Goal: Find specific page/section: Find specific page/section

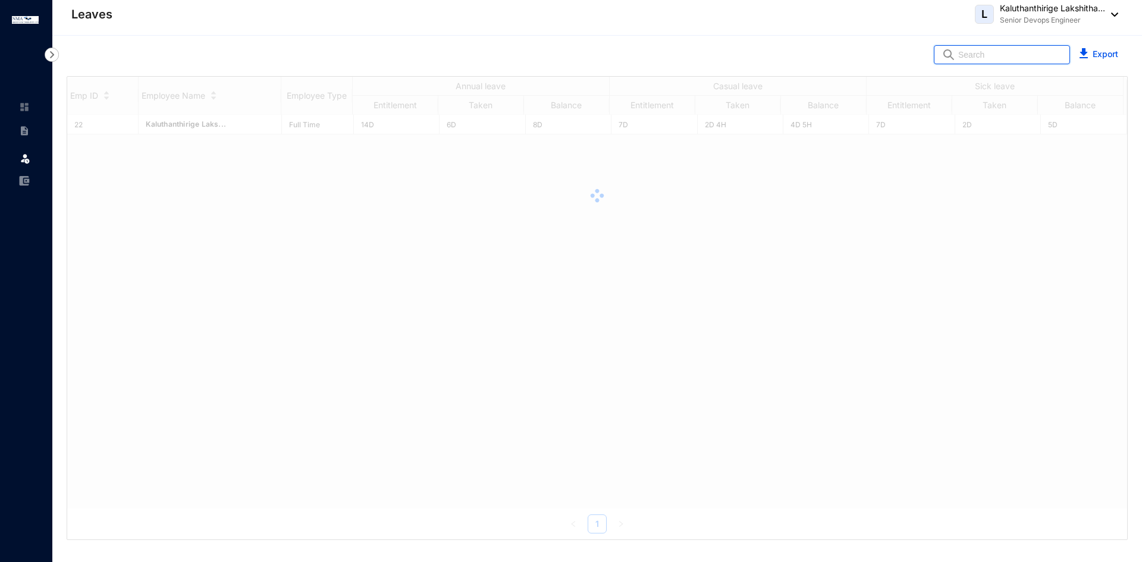
click at [1025, 48] on input "text" at bounding box center [1010, 55] width 104 height 18
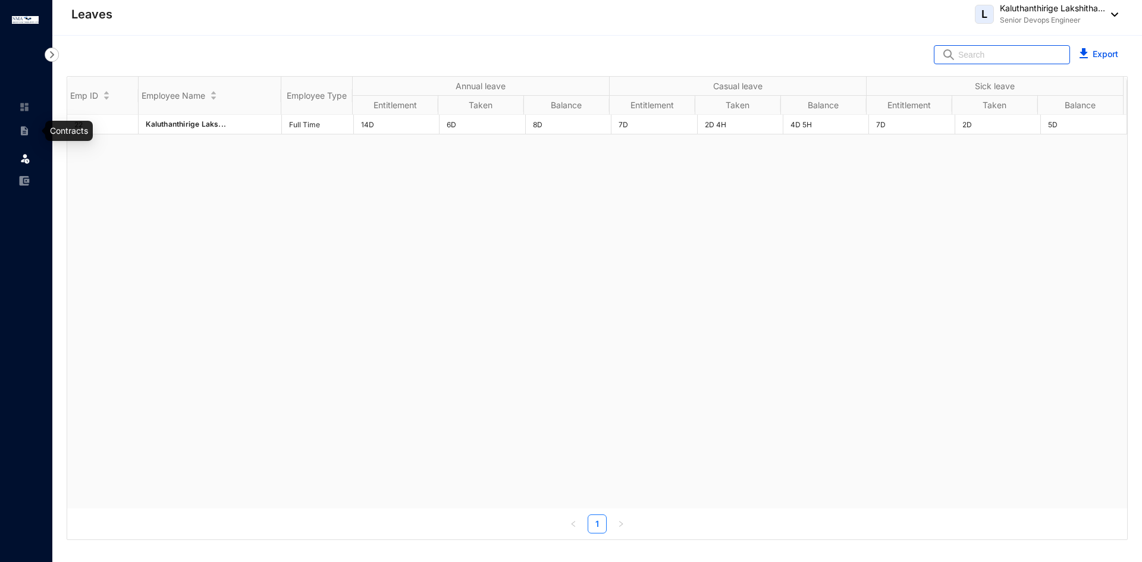
click at [28, 130] on img at bounding box center [24, 130] width 11 height 11
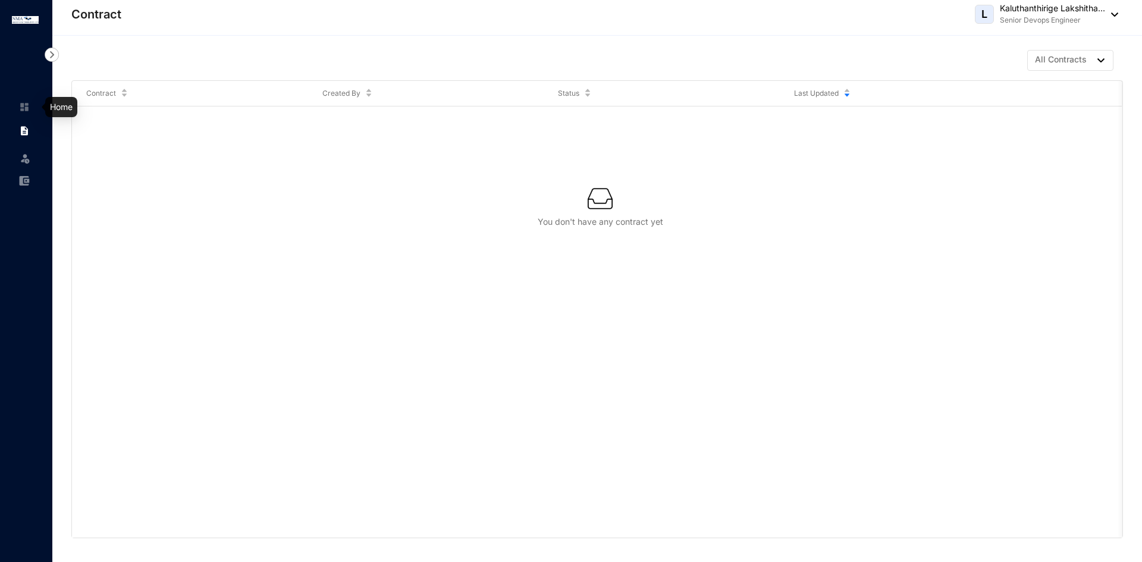
click at [24, 102] on img at bounding box center [24, 107] width 11 height 11
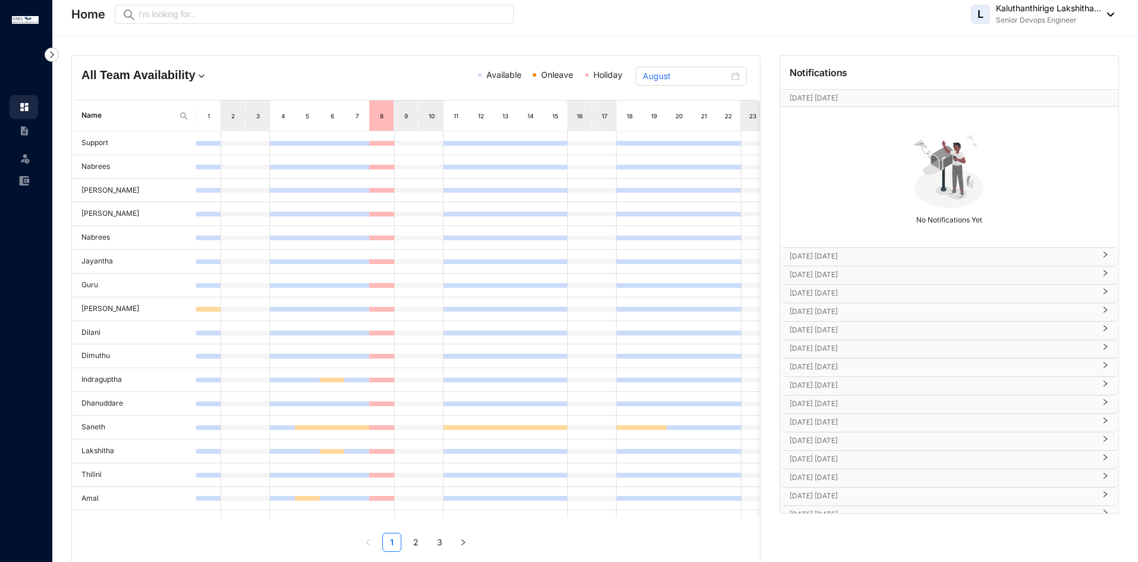
click at [849, 328] on p "[DATE] [DATE]" at bounding box center [942, 330] width 305 height 12
click at [847, 378] on p "[DATE] [DATE]" at bounding box center [942, 384] width 305 height 12
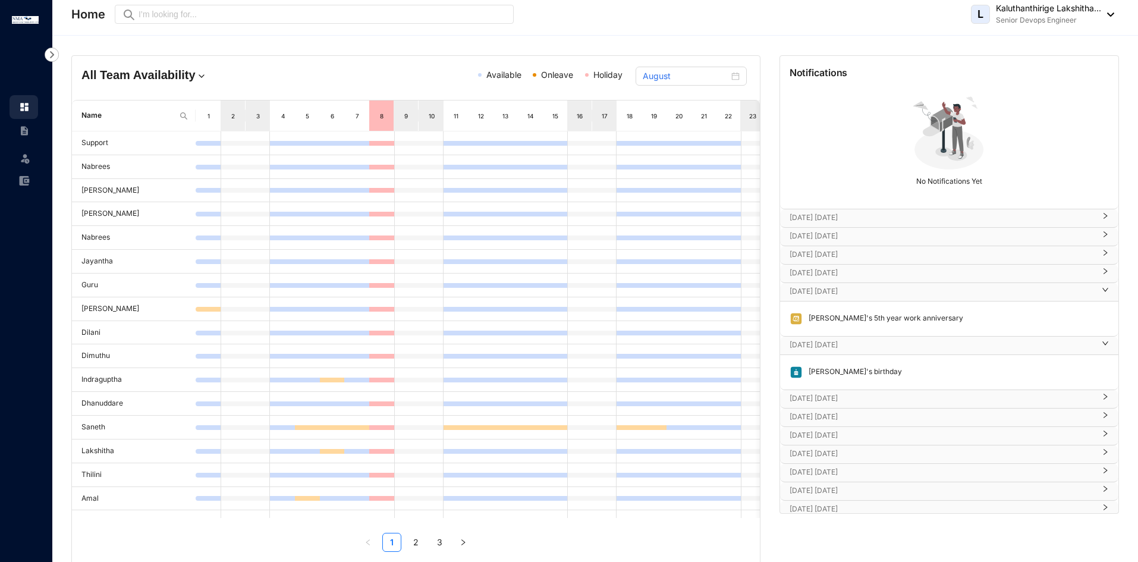
scroll to position [59, 0]
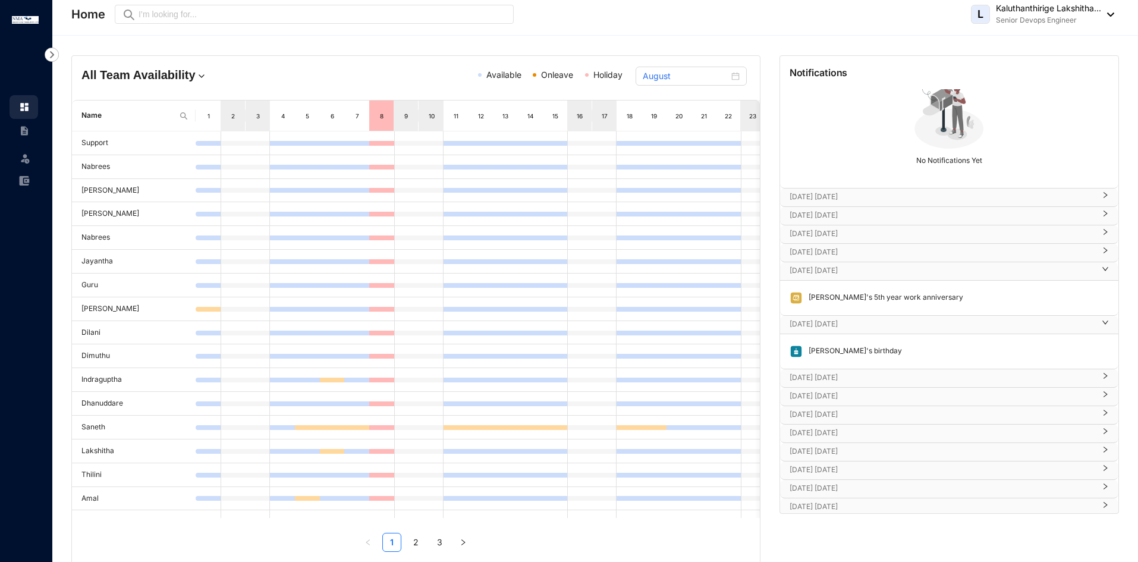
click at [850, 379] on p "[DATE] [DATE]" at bounding box center [942, 378] width 305 height 12
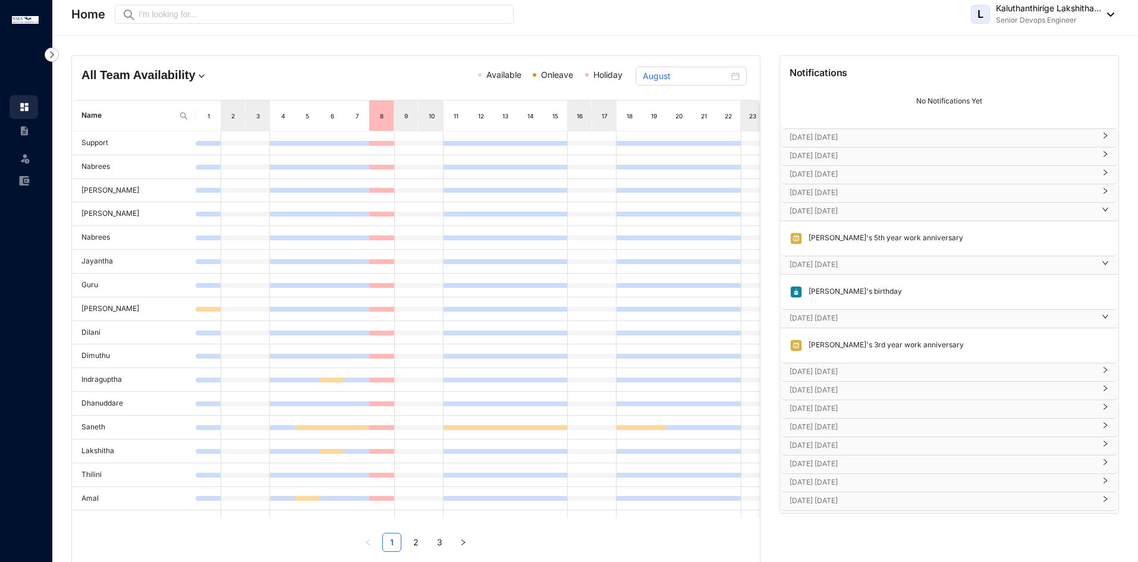
click at [876, 368] on p "[DATE] [DATE]" at bounding box center [942, 372] width 305 height 12
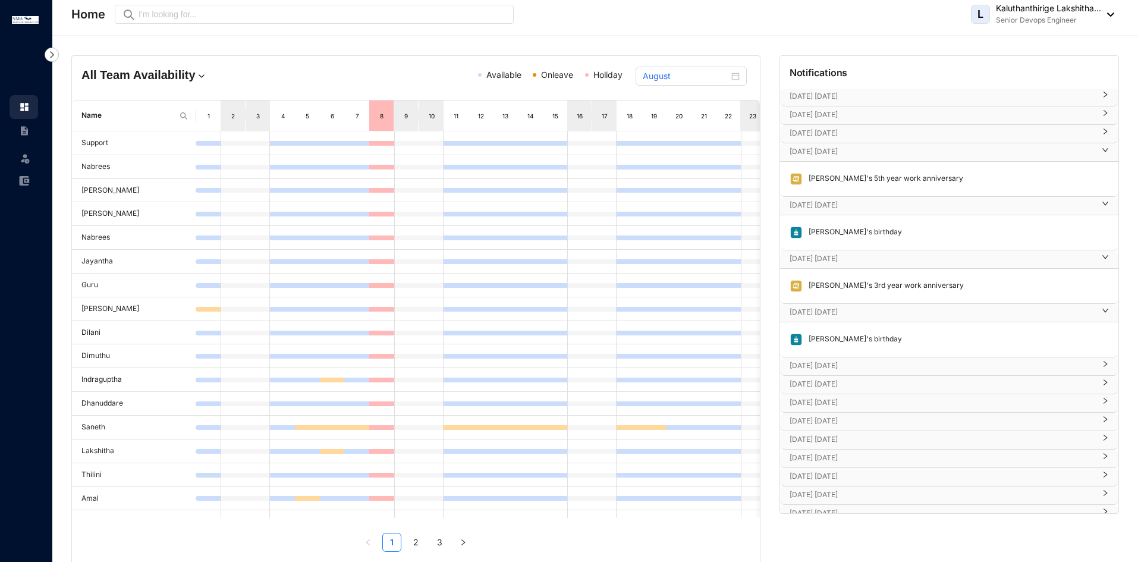
click at [873, 365] on p "[DATE] [DATE]" at bounding box center [942, 366] width 305 height 12
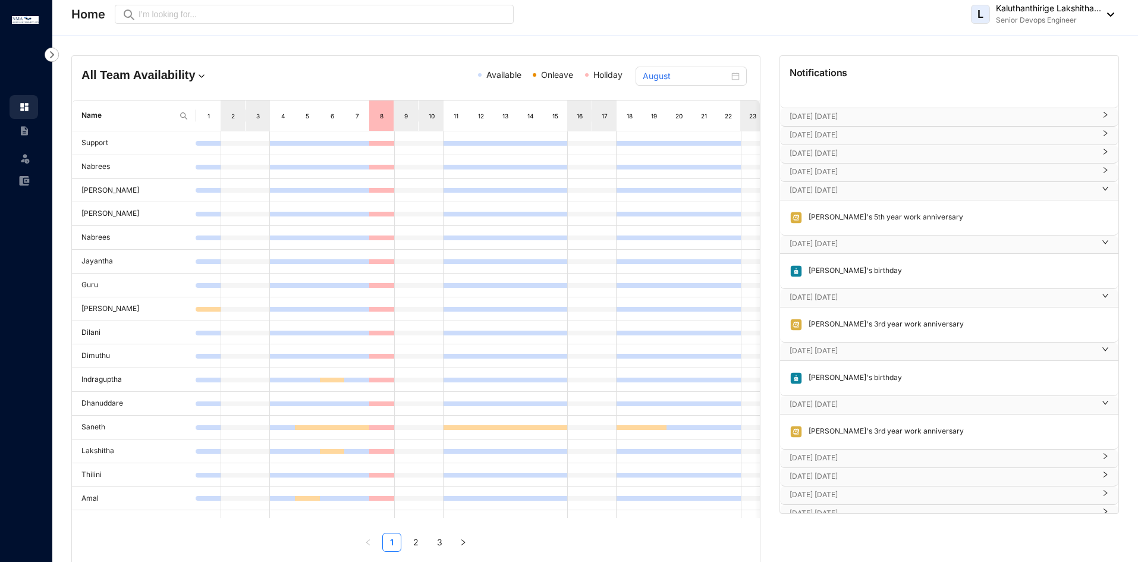
scroll to position [119, 0]
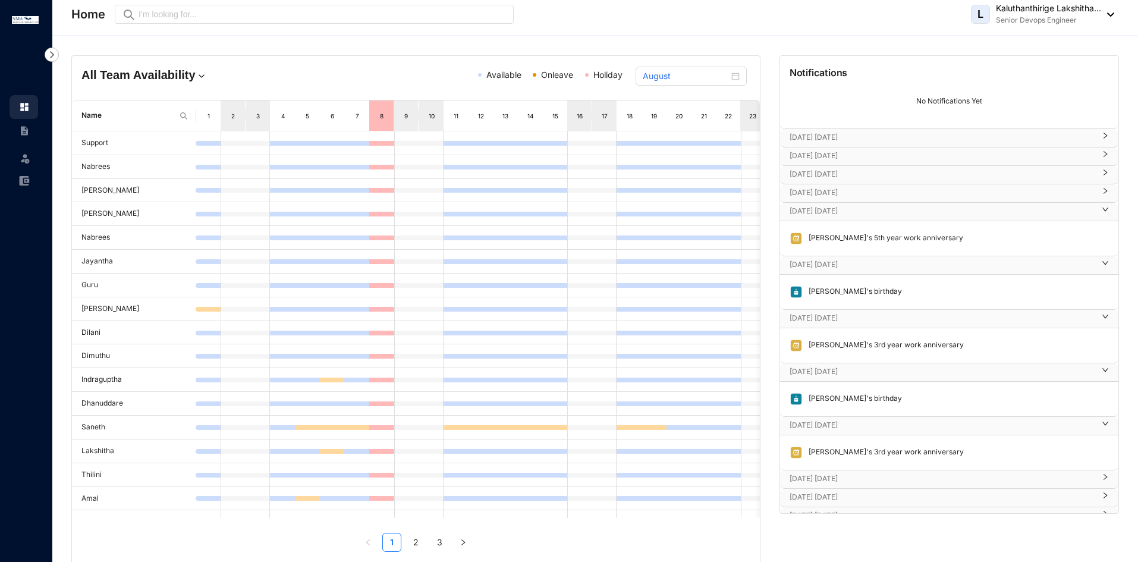
click at [899, 134] on p "[DATE] [DATE]" at bounding box center [942, 137] width 305 height 12
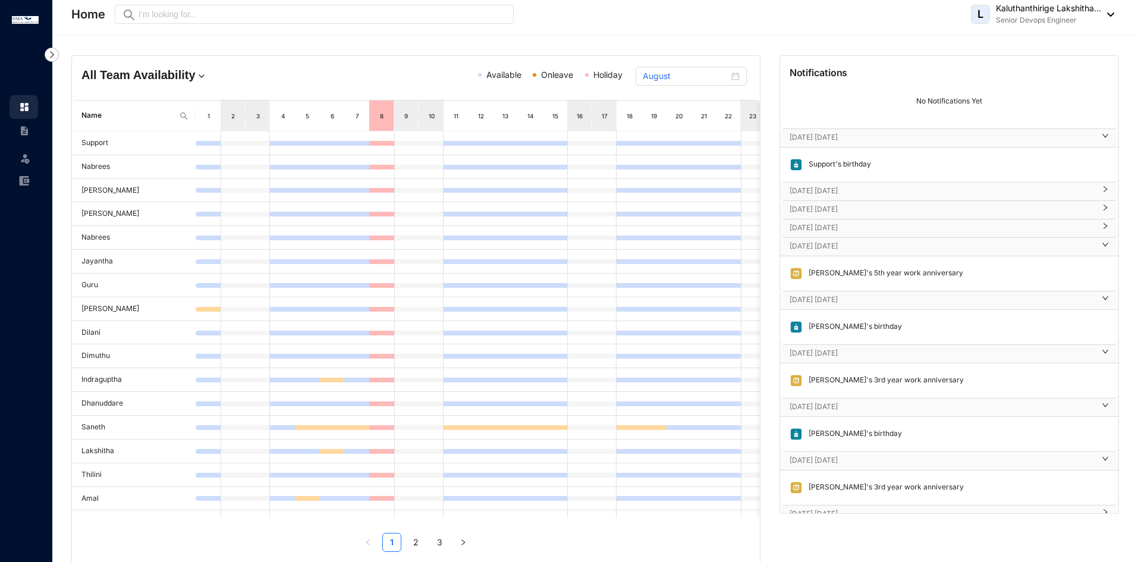
click at [883, 184] on div "[DATE] [DATE]" at bounding box center [949, 192] width 338 height 18
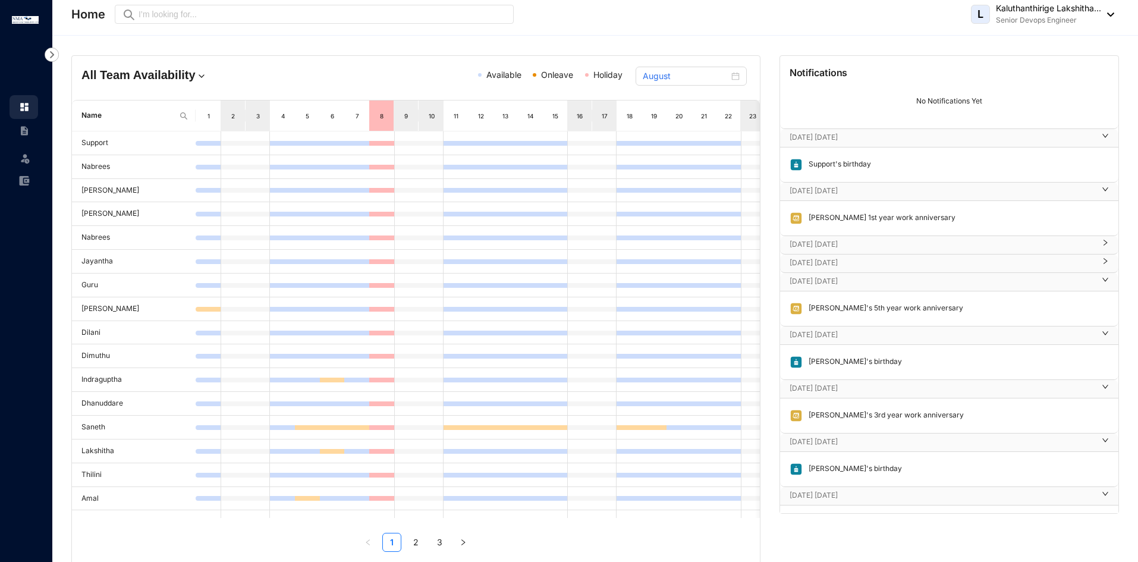
click at [878, 238] on p "[DATE] [DATE]" at bounding box center [942, 244] width 305 height 12
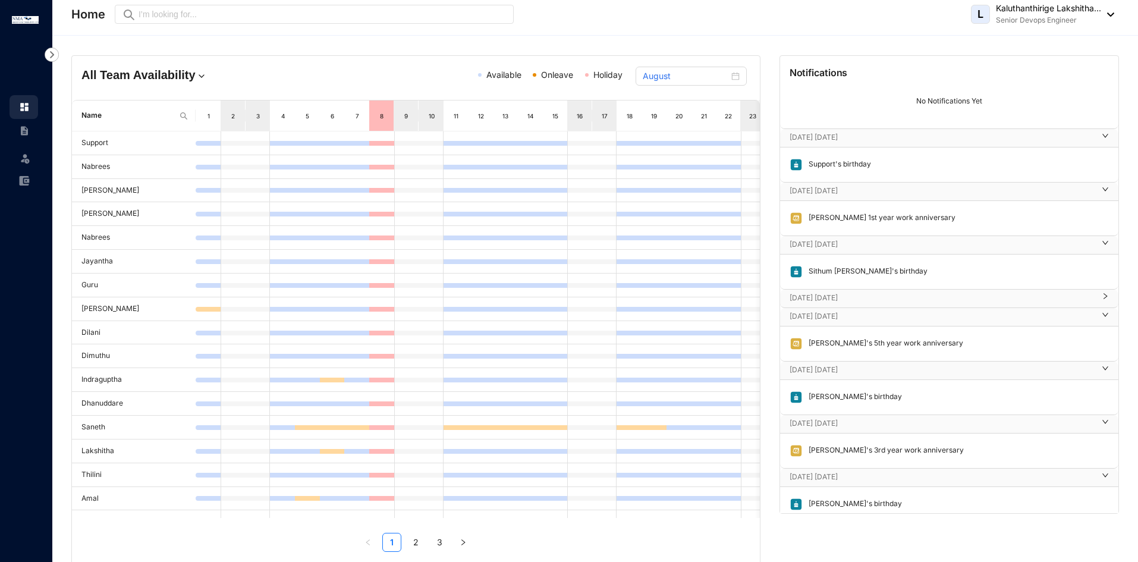
click at [868, 296] on p "[DATE] [DATE]" at bounding box center [942, 298] width 305 height 12
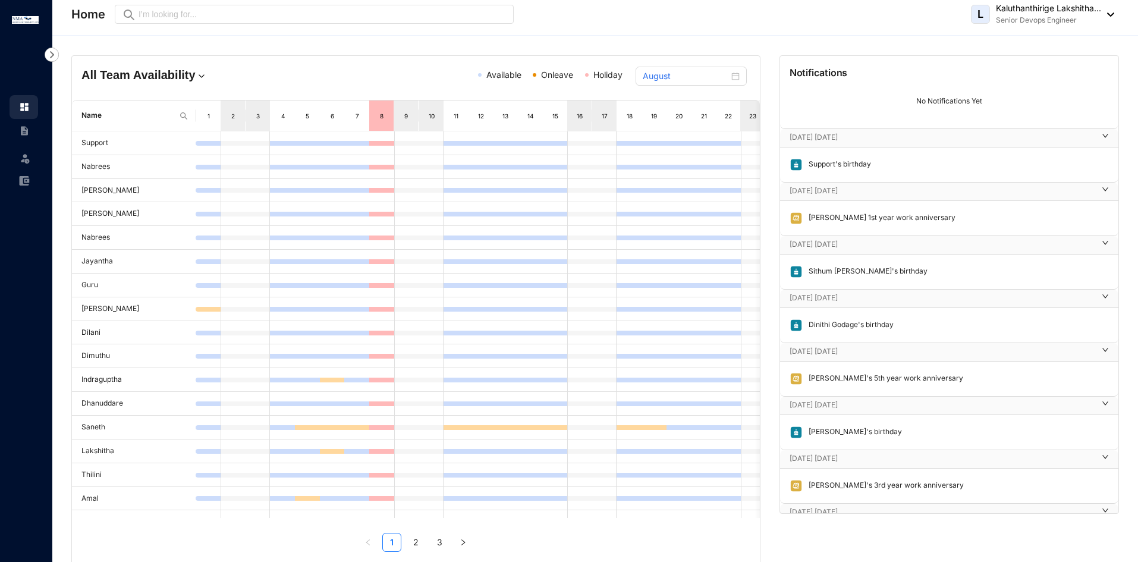
scroll to position [178, 0]
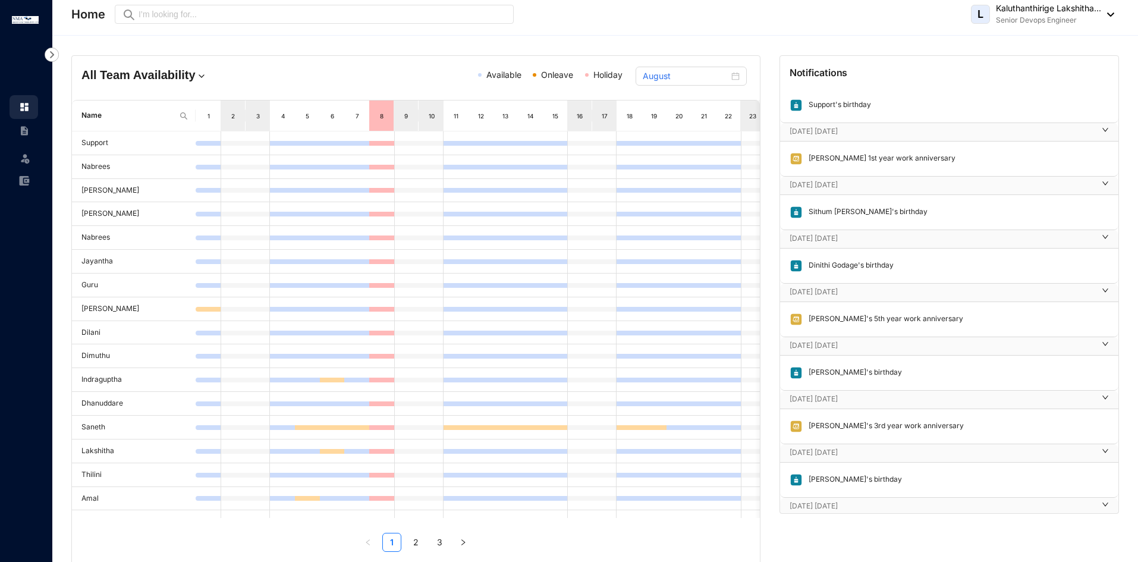
click at [875, 294] on p "[DATE] [DATE]" at bounding box center [942, 292] width 305 height 12
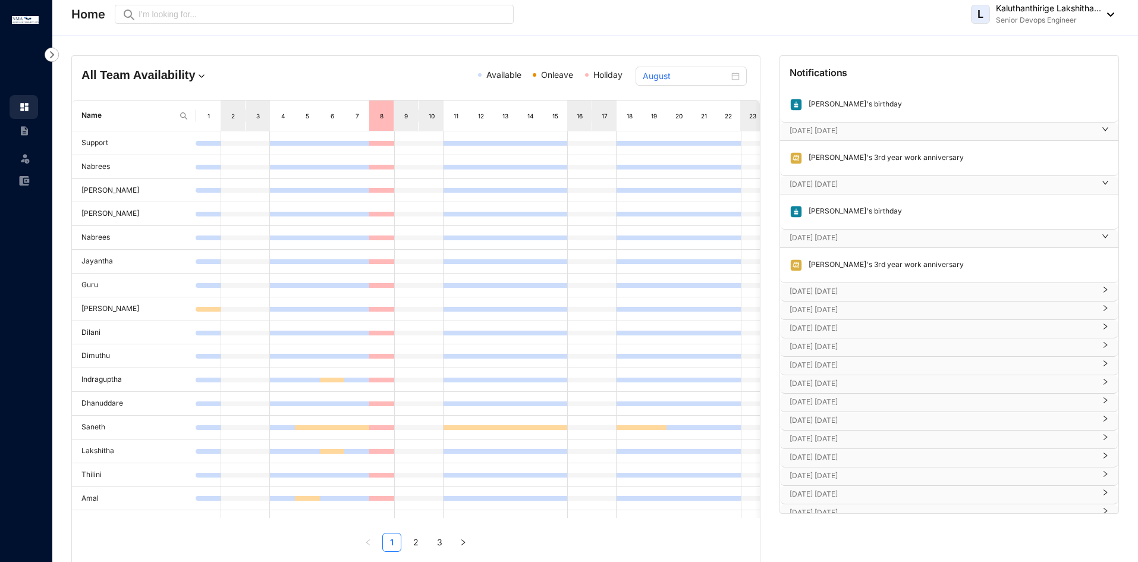
scroll to position [416, 0]
click at [875, 285] on p "[DATE] [DATE]" at bounding box center [942, 287] width 305 height 12
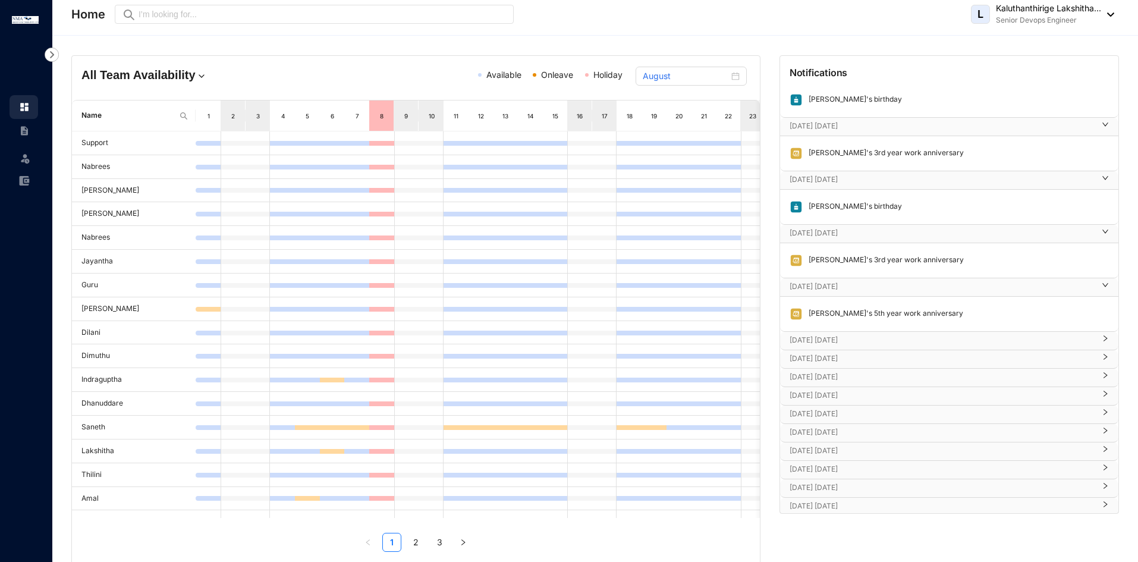
click at [863, 332] on div "[DATE] [DATE]" at bounding box center [949, 341] width 338 height 18
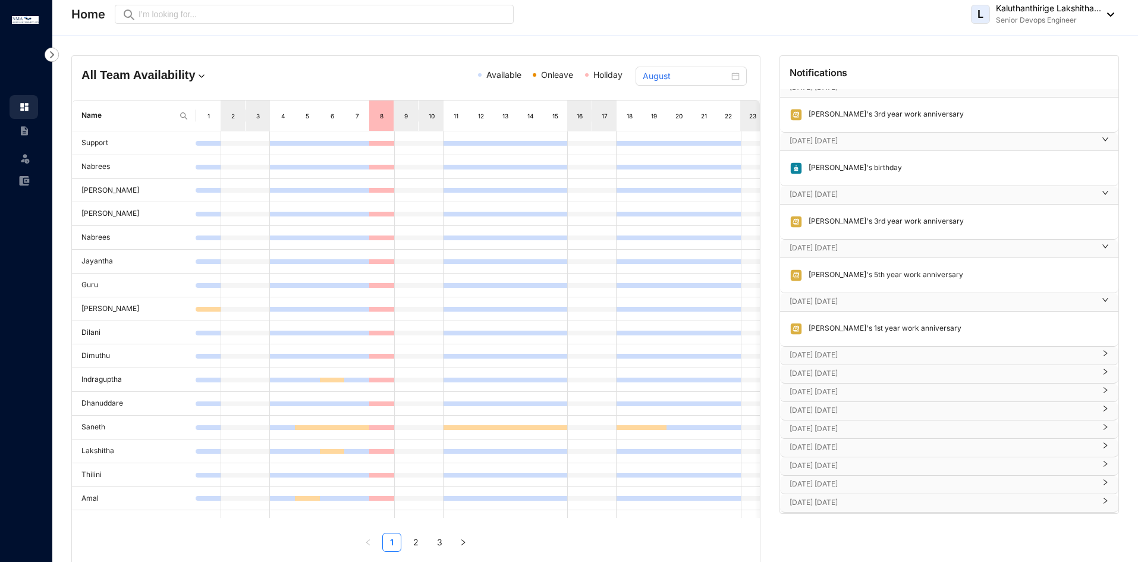
scroll to position [476, 0]
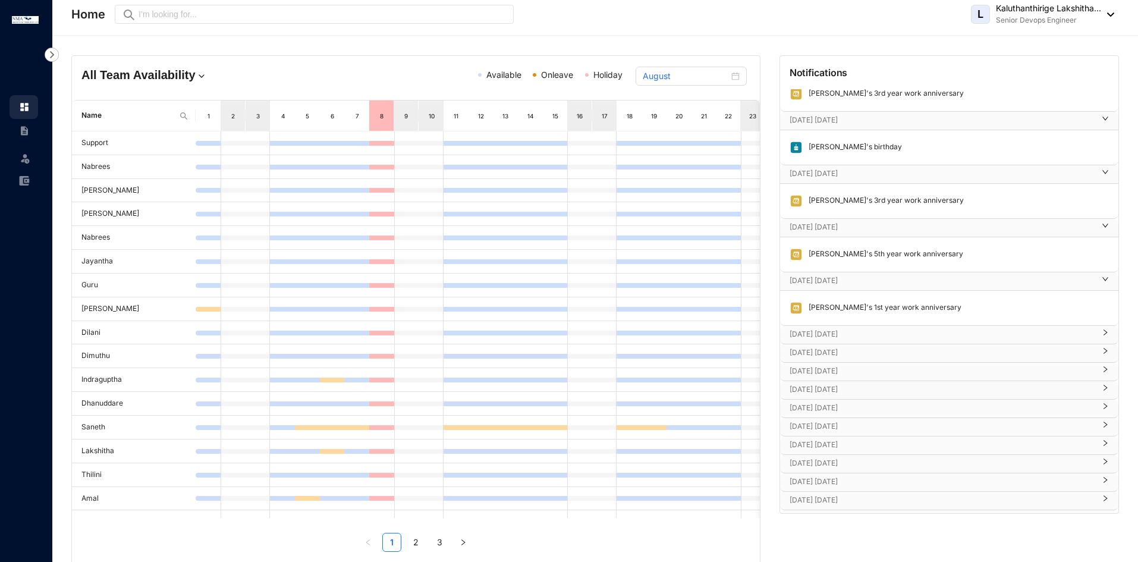
click at [863, 332] on p "[DATE] [DATE]" at bounding box center [942, 334] width 305 height 12
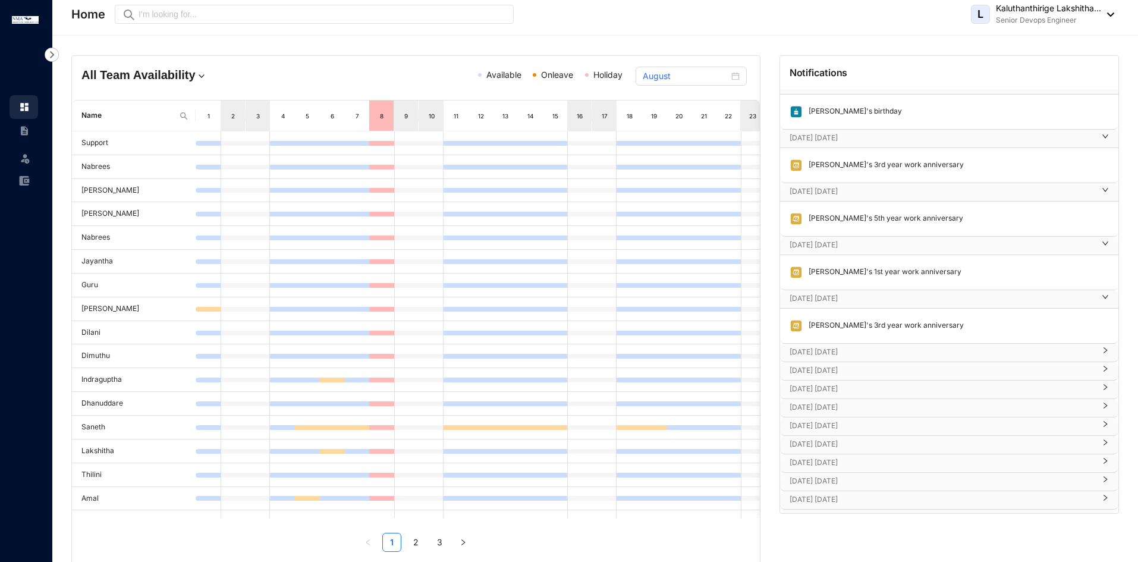
scroll to position [526, 0]
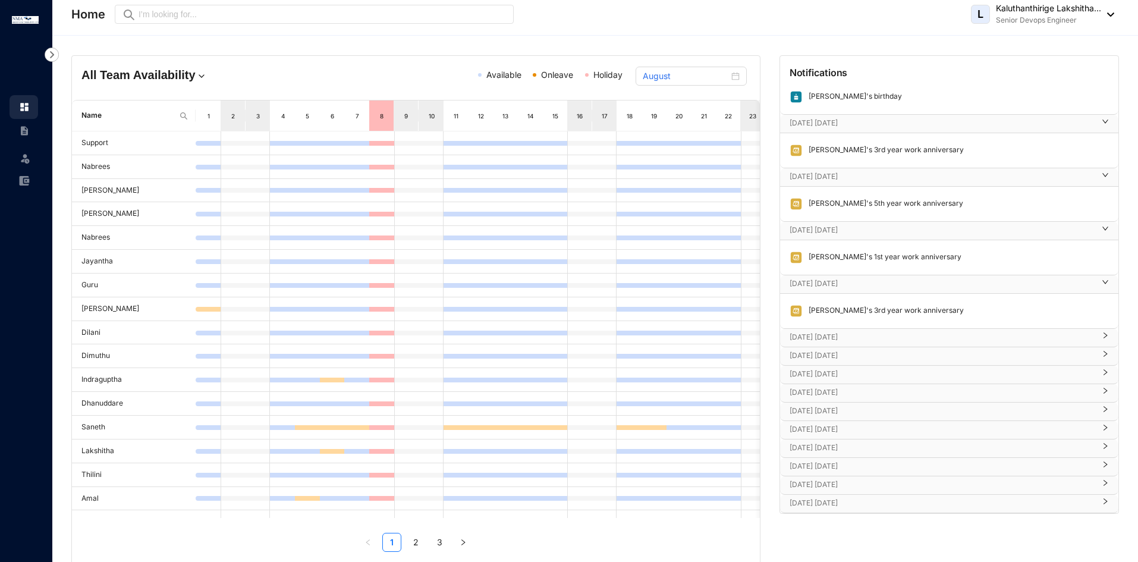
click at [863, 332] on p "[DATE] [DATE]" at bounding box center [942, 337] width 305 height 12
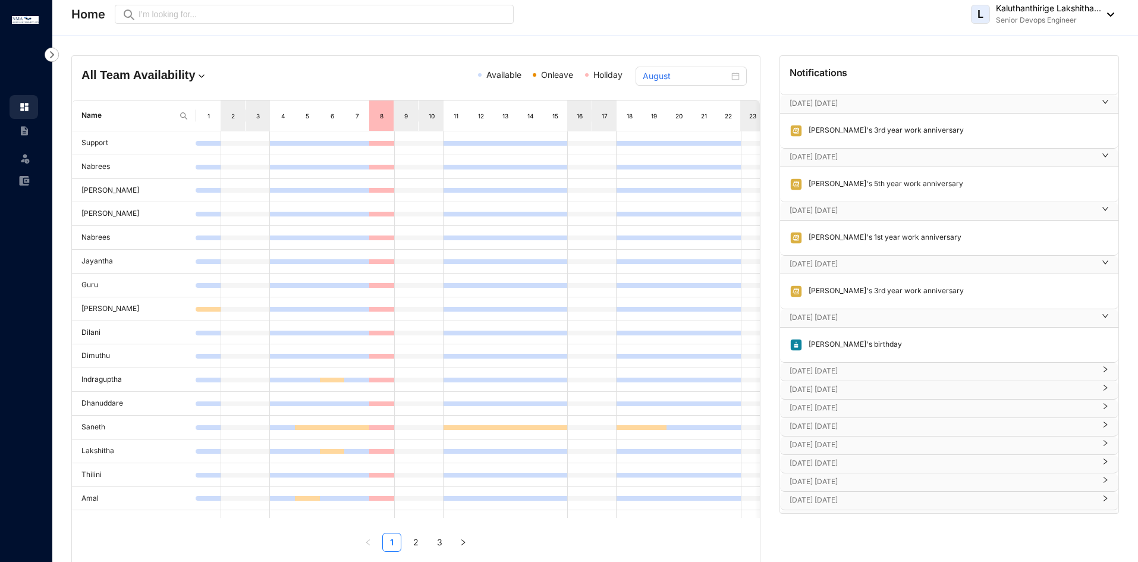
scroll to position [561, 0]
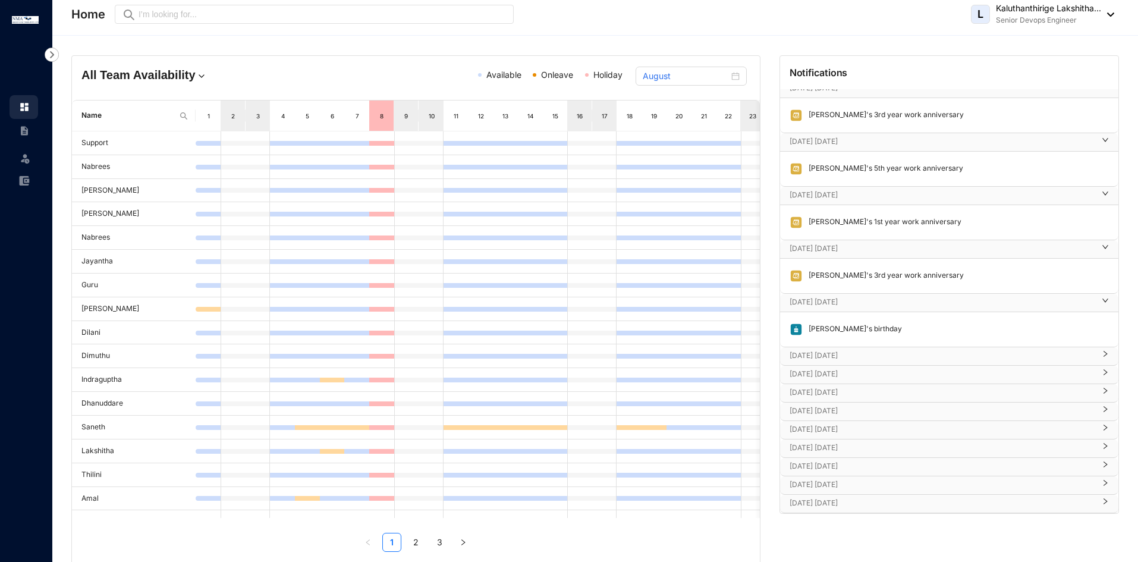
click at [868, 358] on p "[DATE] [DATE]" at bounding box center [942, 356] width 305 height 12
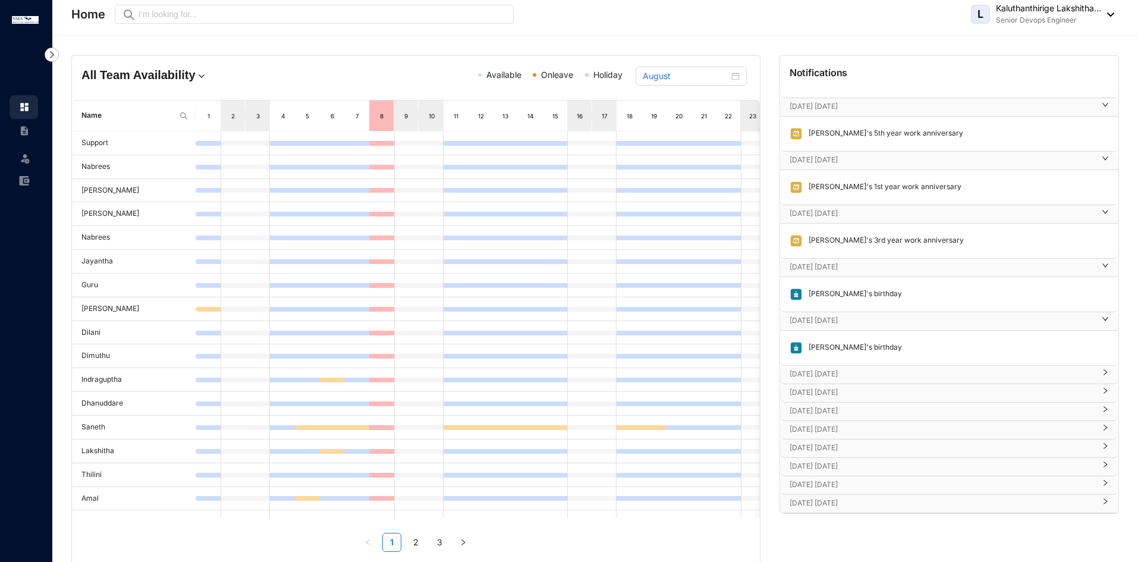
click at [866, 370] on p "[DATE] [DATE]" at bounding box center [942, 374] width 305 height 12
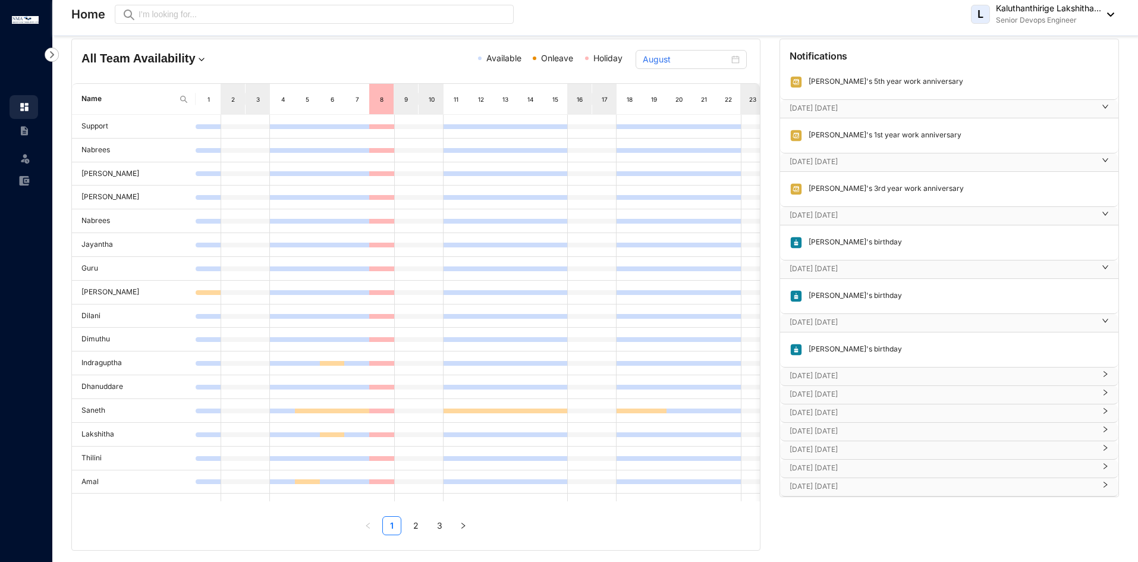
scroll to position [24, 0]
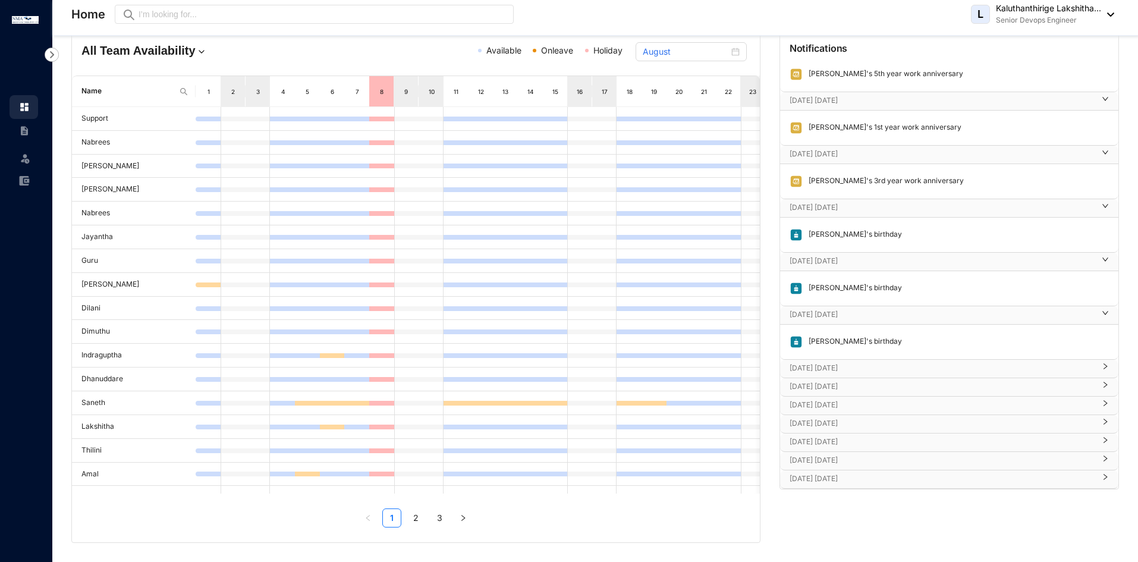
click at [863, 363] on p "[DATE] [DATE]" at bounding box center [942, 368] width 305 height 12
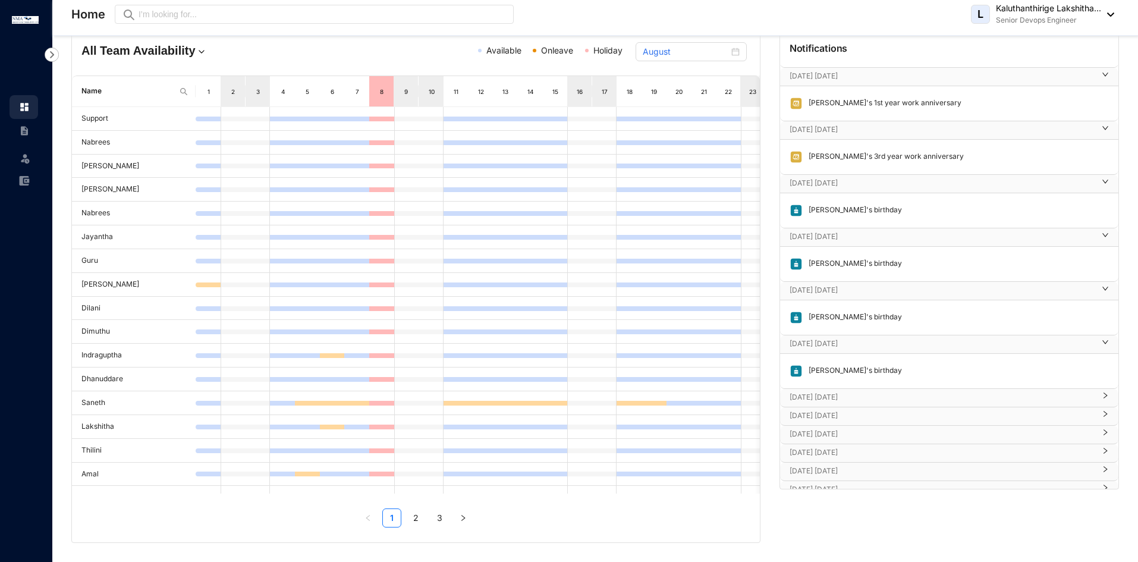
scroll to position [667, 0]
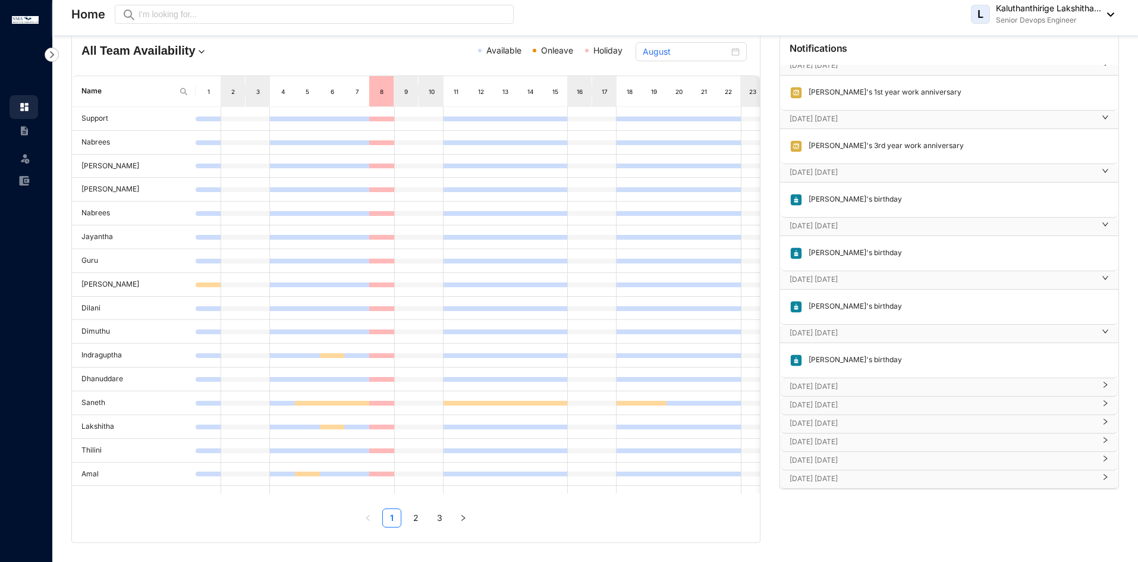
click at [865, 377] on div "[PERSON_NAME]'s birthday" at bounding box center [949, 360] width 338 height 34
click at [869, 387] on p "[DATE] [DATE]" at bounding box center [942, 387] width 305 height 12
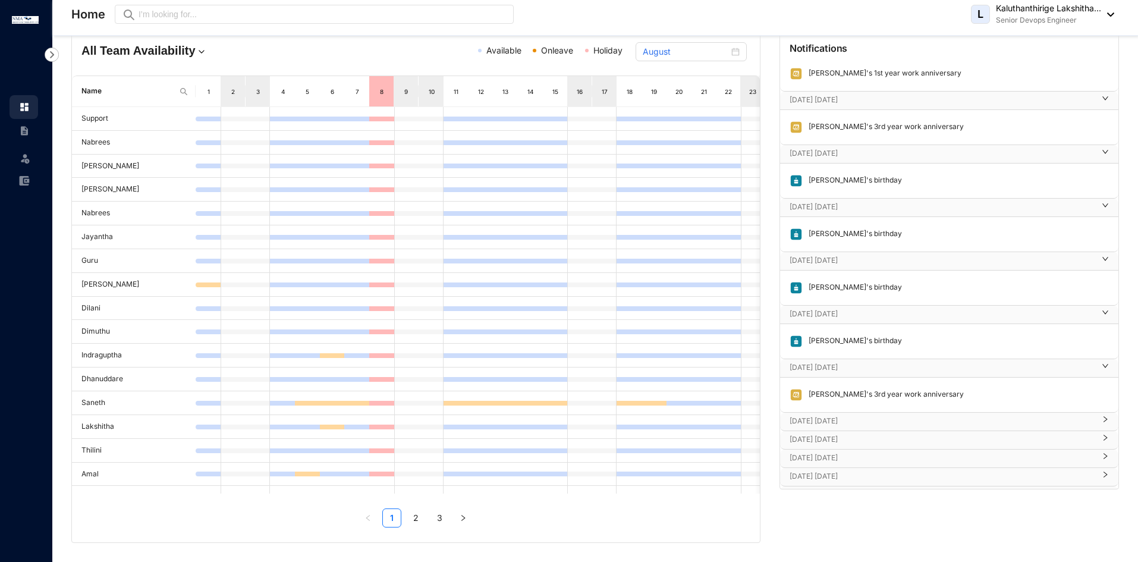
scroll to position [702, 0]
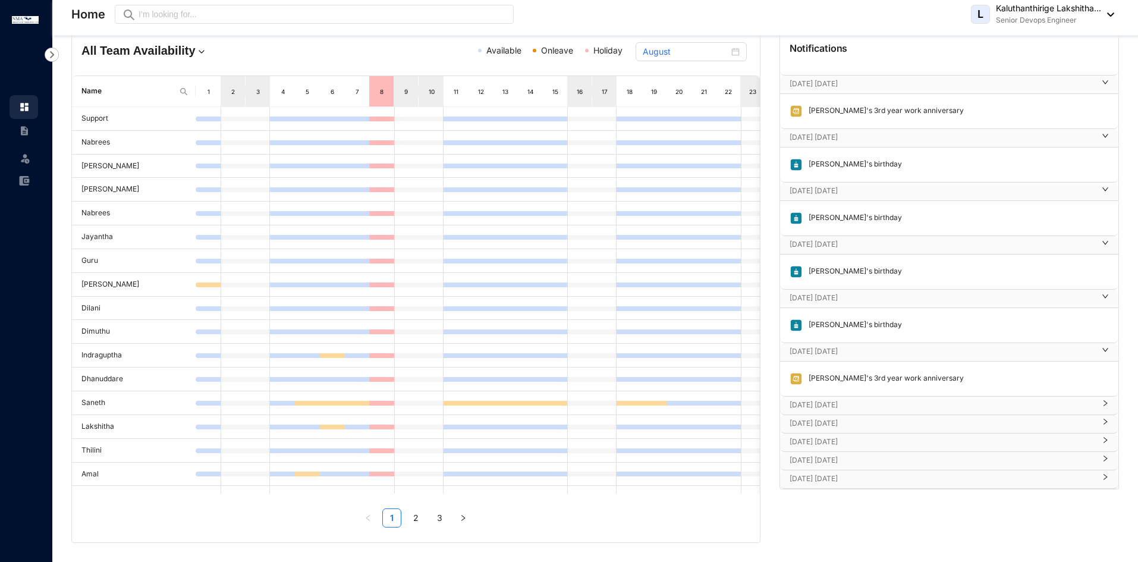
click at [858, 398] on div "[DATE] [DATE]" at bounding box center [949, 406] width 338 height 18
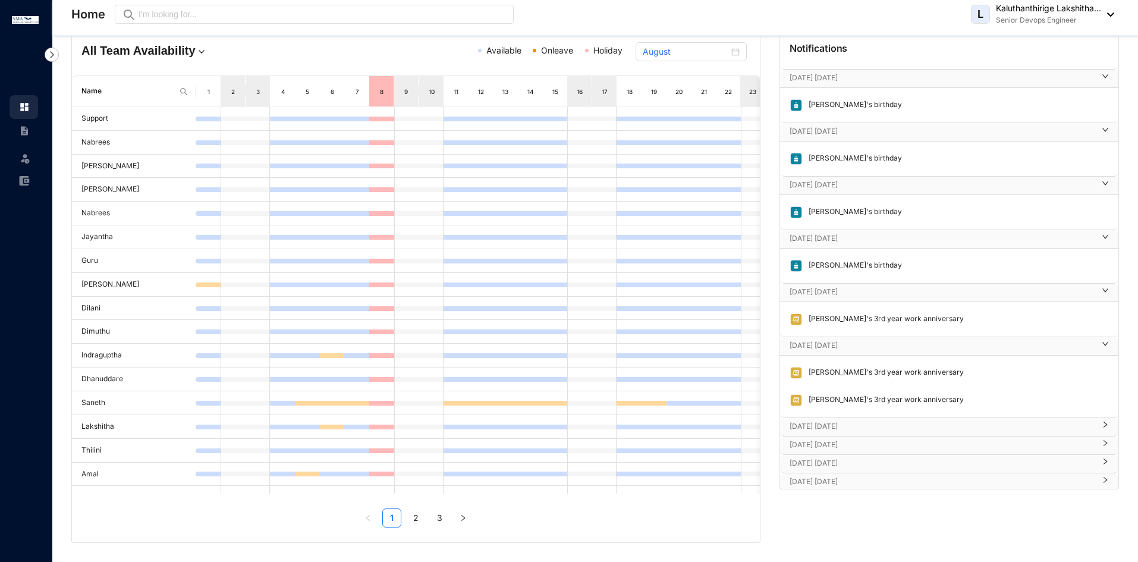
scroll to position [764, 0]
click at [871, 420] on p "[DATE] [DATE]" at bounding box center [942, 423] width 305 height 12
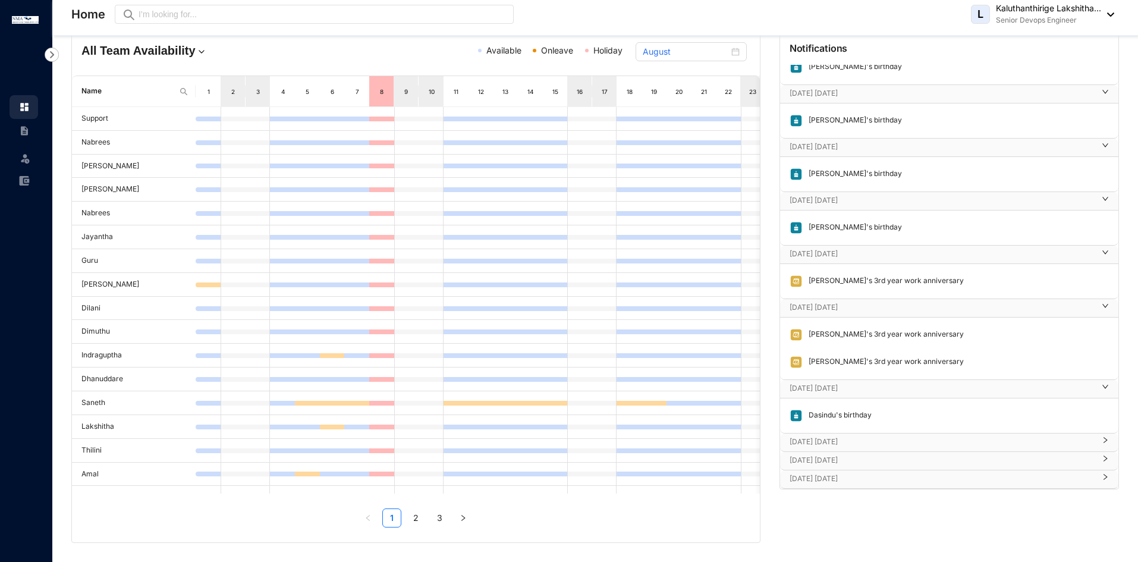
click at [872, 442] on p "[DATE] [DATE]" at bounding box center [942, 442] width 305 height 12
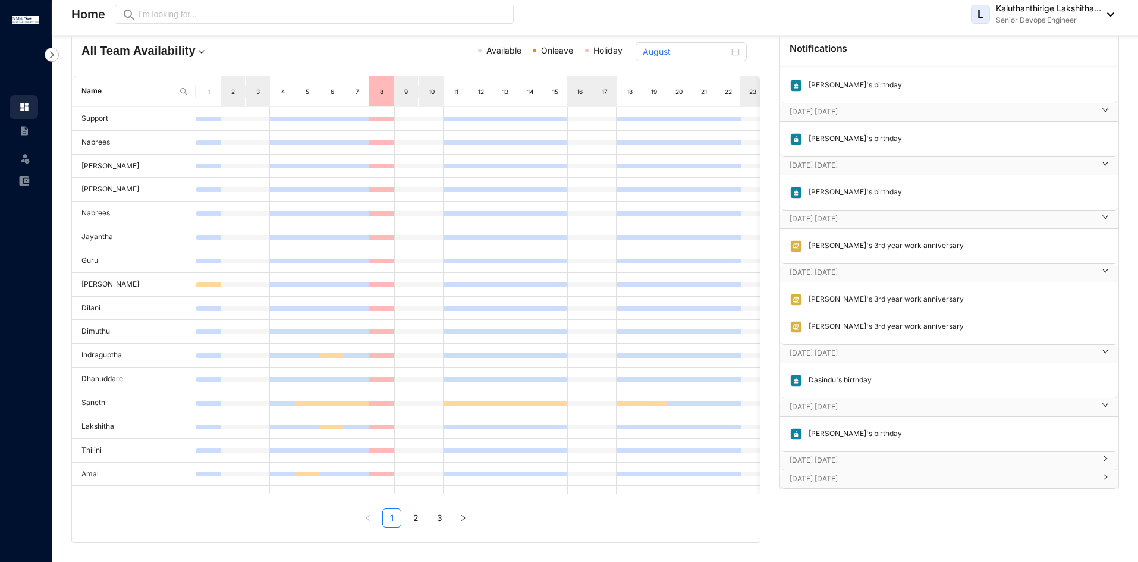
click at [882, 454] on p "[DATE] [DATE]" at bounding box center [942, 460] width 305 height 12
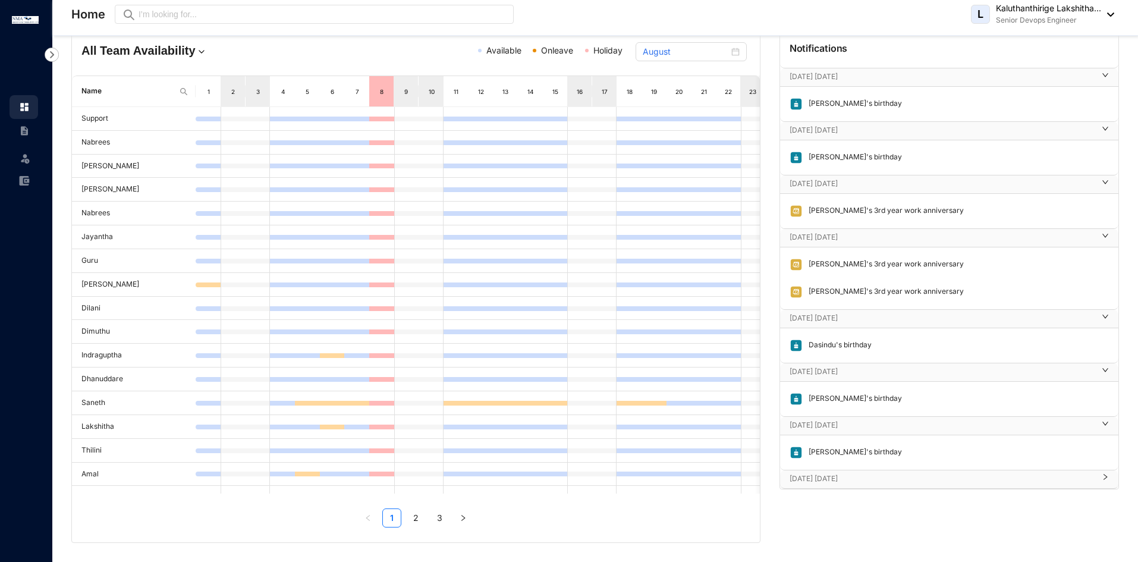
click at [874, 474] on p "[DATE] [DATE]" at bounding box center [942, 479] width 305 height 12
click at [879, 477] on p "[DATE] [DATE]" at bounding box center [942, 479] width 305 height 12
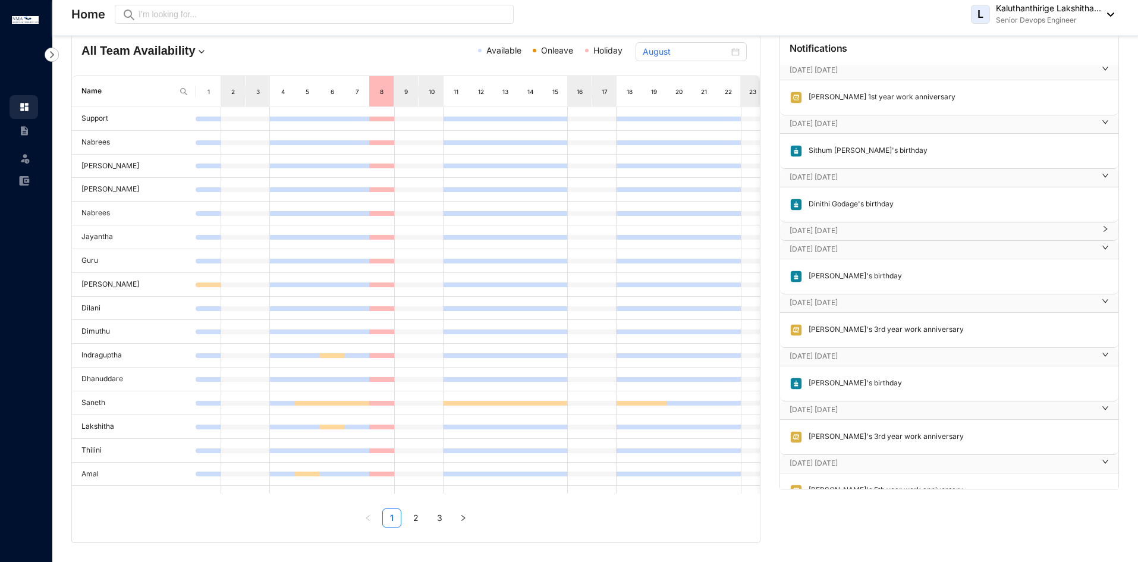
scroll to position [0, 0]
